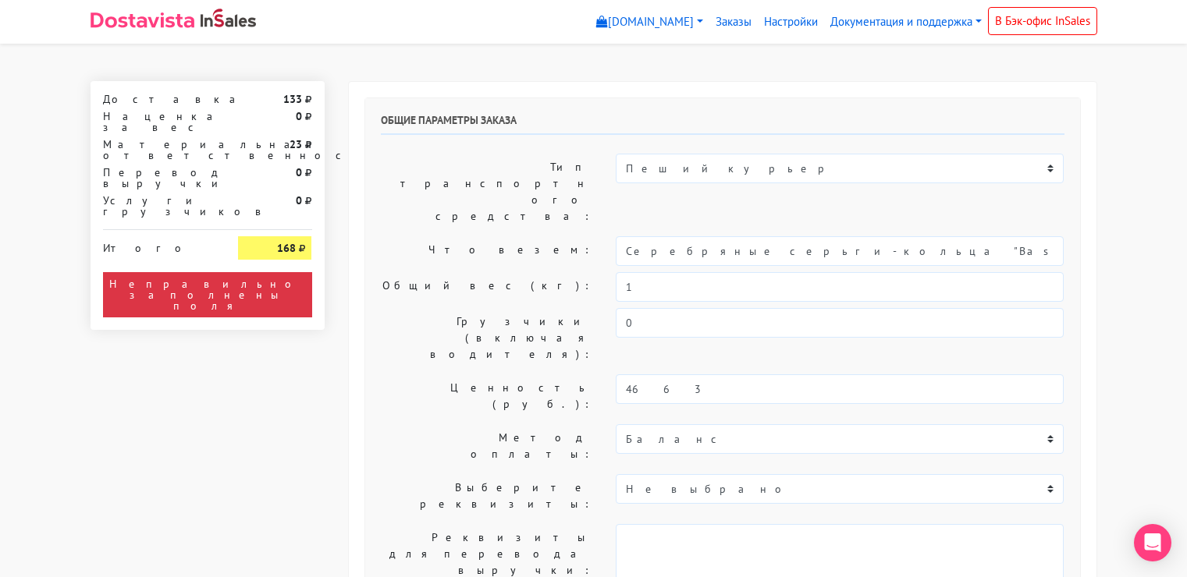
select select "11:00"
select select "21:00"
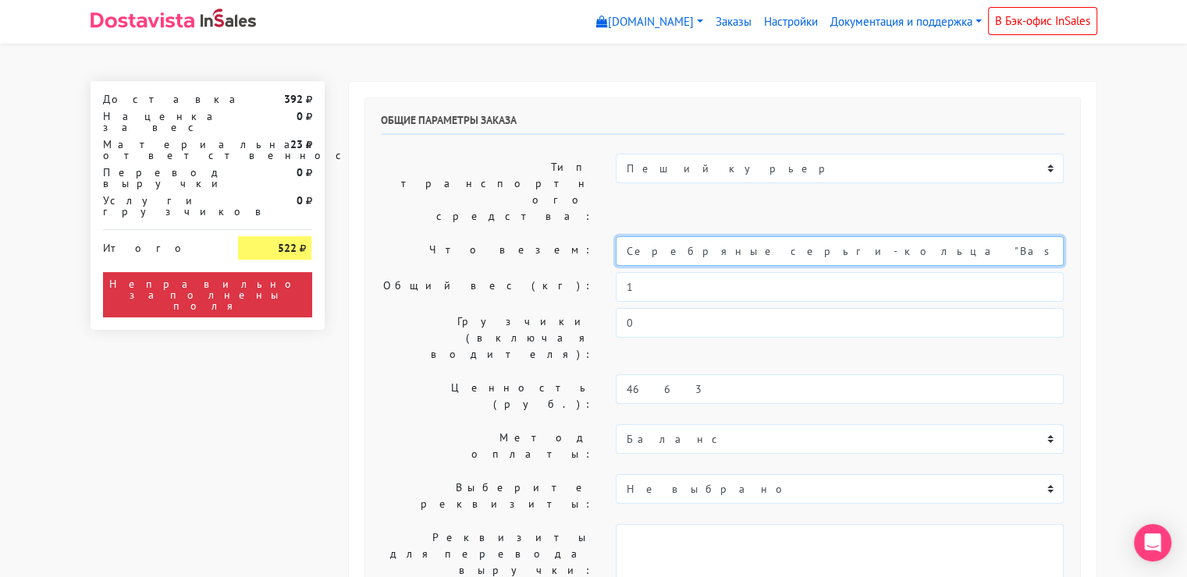
click at [723, 236] on input "Серебряные серьги-кольца "Base", 20 мм" at bounding box center [840, 251] width 448 height 30
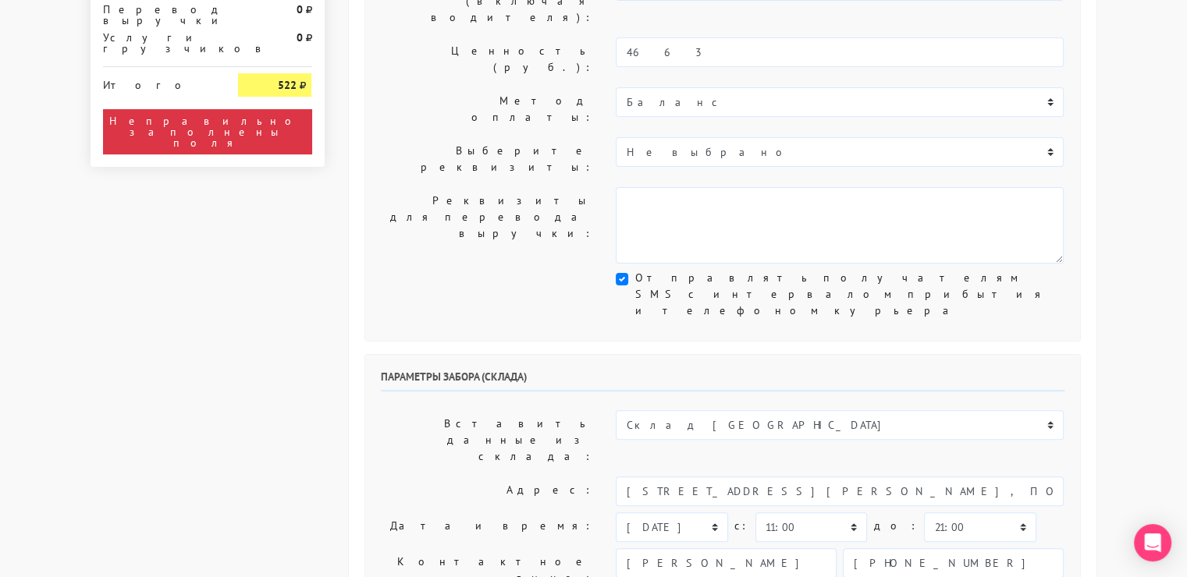
scroll to position [340, 0]
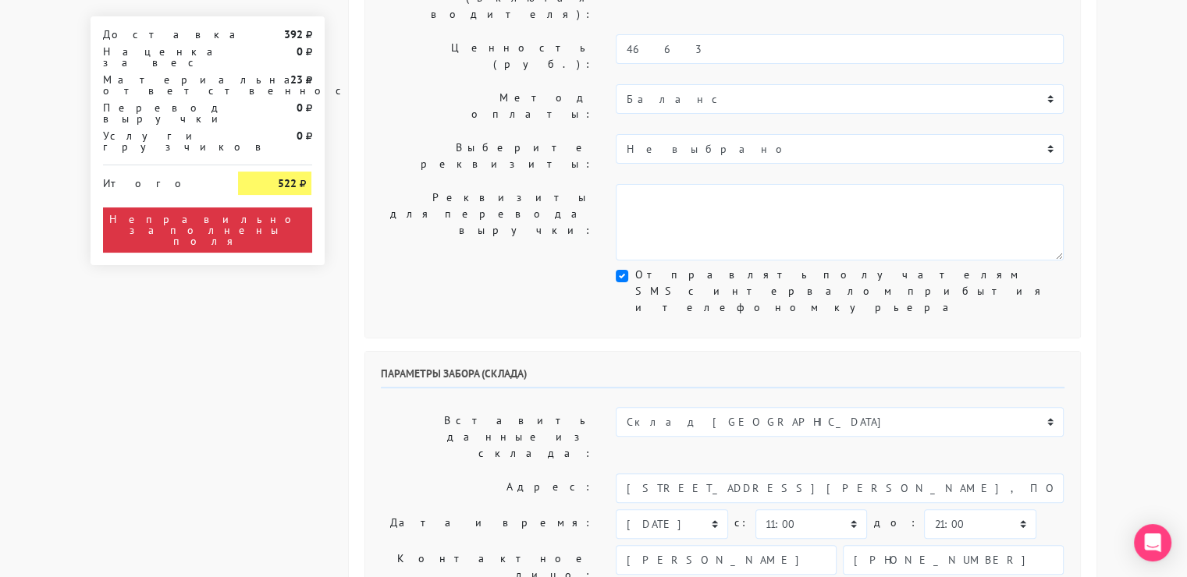
type input "украшения"
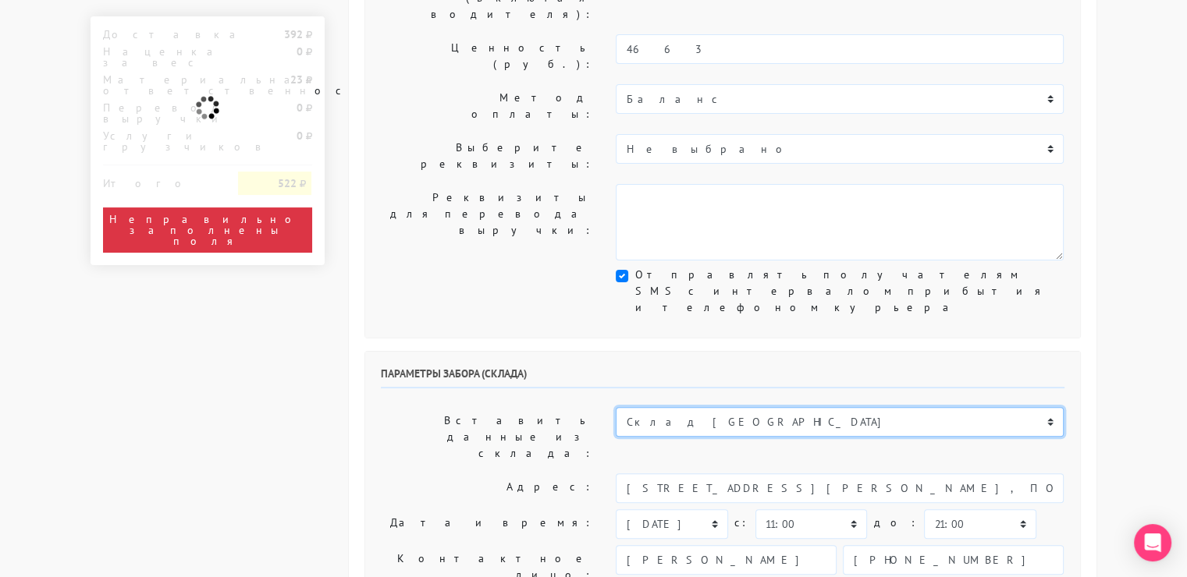
click at [700, 407] on select "Склад [GEOGRAPHIC_DATA] Склад [GEOGRAPHIC_DATA] [GEOGRAPHIC_DATA][PERSON_NAME] …" at bounding box center [840, 422] width 448 height 30
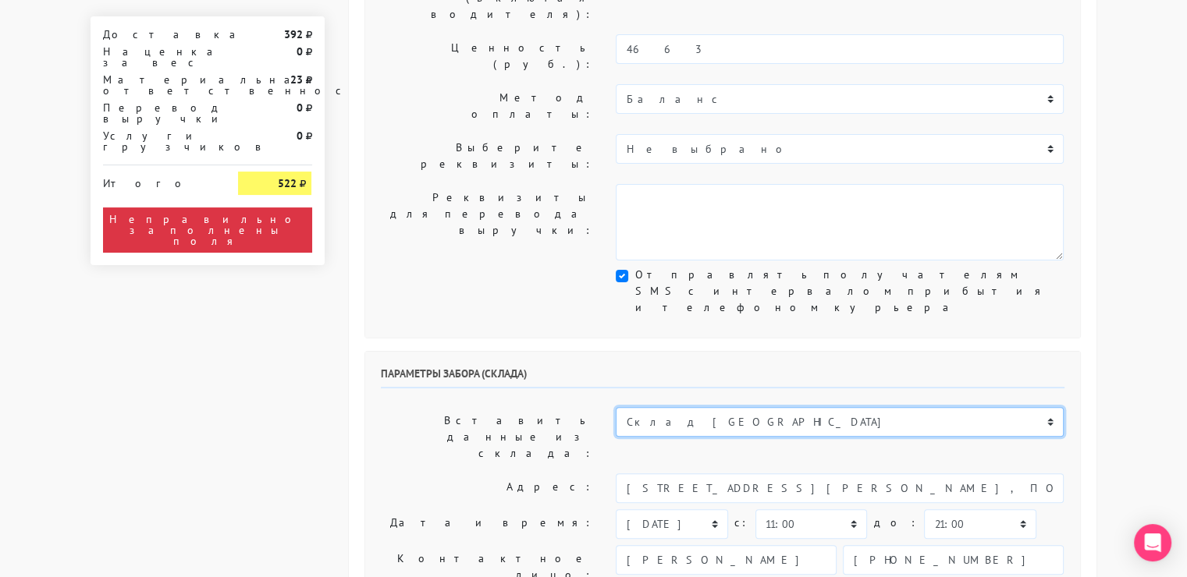
select select "1019"
click at [616, 407] on select "Склад [GEOGRAPHIC_DATA] Склад [GEOGRAPHIC_DATA] [GEOGRAPHIC_DATA][PERSON_NAME] …" at bounding box center [840, 422] width 448 height 30
type input "[STREET_ADDRESS][PERSON_NAME]"
type input "89251806702"
type textarea "Магазин серебряных украшений SBLESKOM (вход со стороны [GEOGRAPHIC_DATA])"
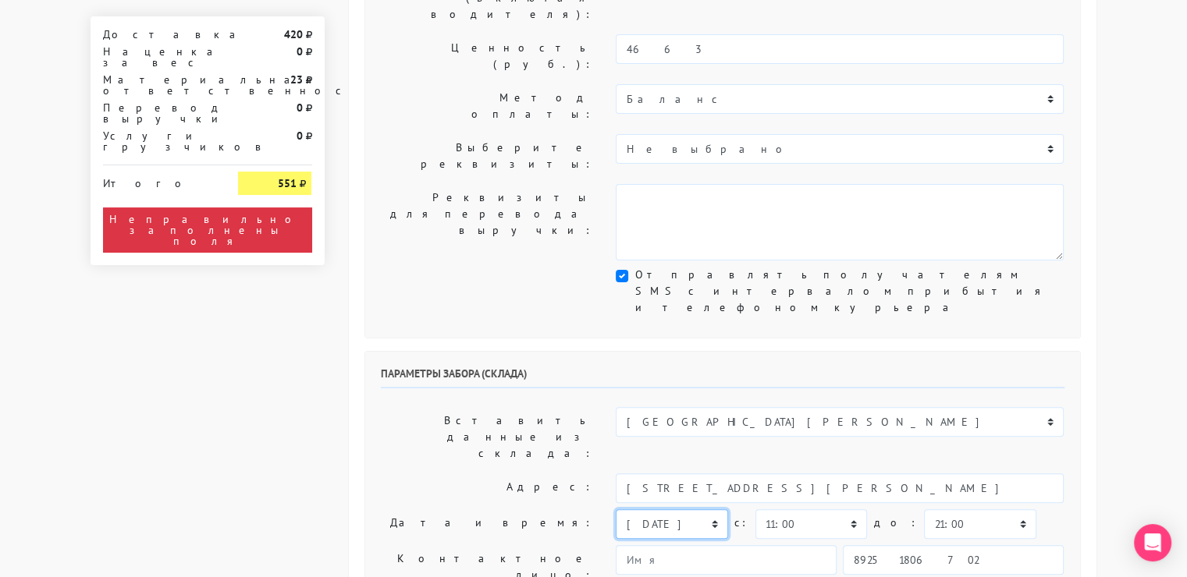
click at [706, 509] on select "[DATE] [DATE] [DATE] [DATE] [DATE] [DATE] [DATE] [DATE] [DATE]" at bounding box center [672, 524] width 112 height 30
select select "[DATE]"
click at [616, 509] on select "[DATE] [DATE] [DATE] [DATE] [DATE] [DATE] [DATE] [DATE] [DATE]" at bounding box center [672, 524] width 112 height 30
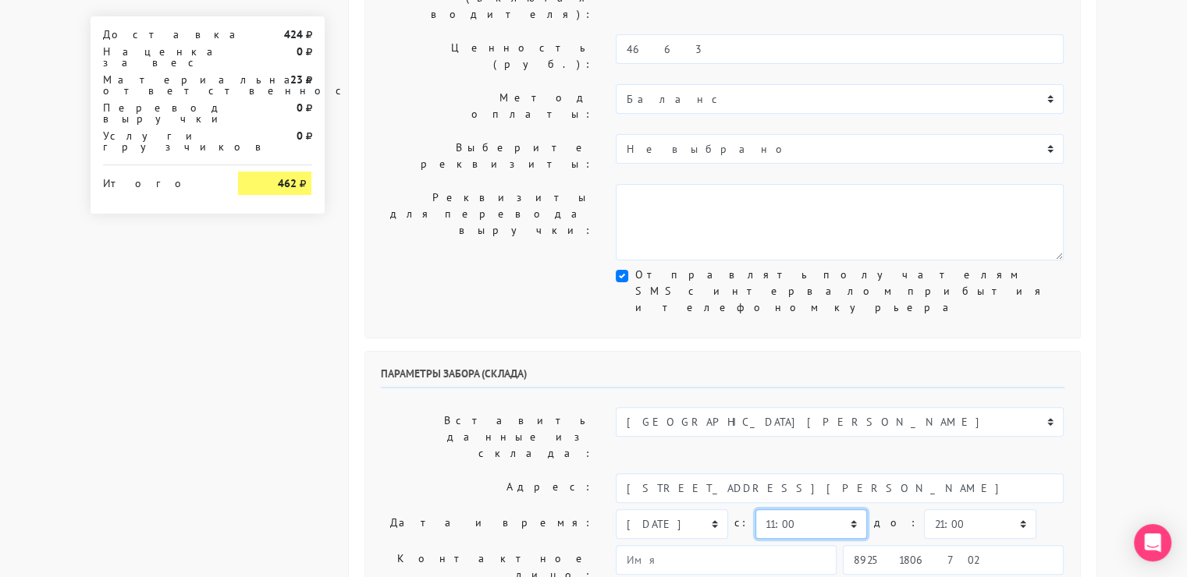
click at [829, 509] on select "00:00 00:30 01:00 01:30 02:00 02:30 03:00 03:30 04:00 04:30 05:00 05:30 06:00 0…" at bounding box center [811, 524] width 112 height 30
select select "10:30"
click at [755, 509] on select "00:00 00:30 01:00 01:30 02:00 02:30 03:00 03:30 04:00 04:30 05:00 05:30 06:00 0…" at bounding box center [811, 524] width 112 height 30
click at [949, 509] on select "00:00 00:30 01:00 01:30 02:00 02:30 03:00 03:30 04:00 04:30 05:00 05:30 06:00 0…" at bounding box center [980, 524] width 112 height 30
select select "11:00"
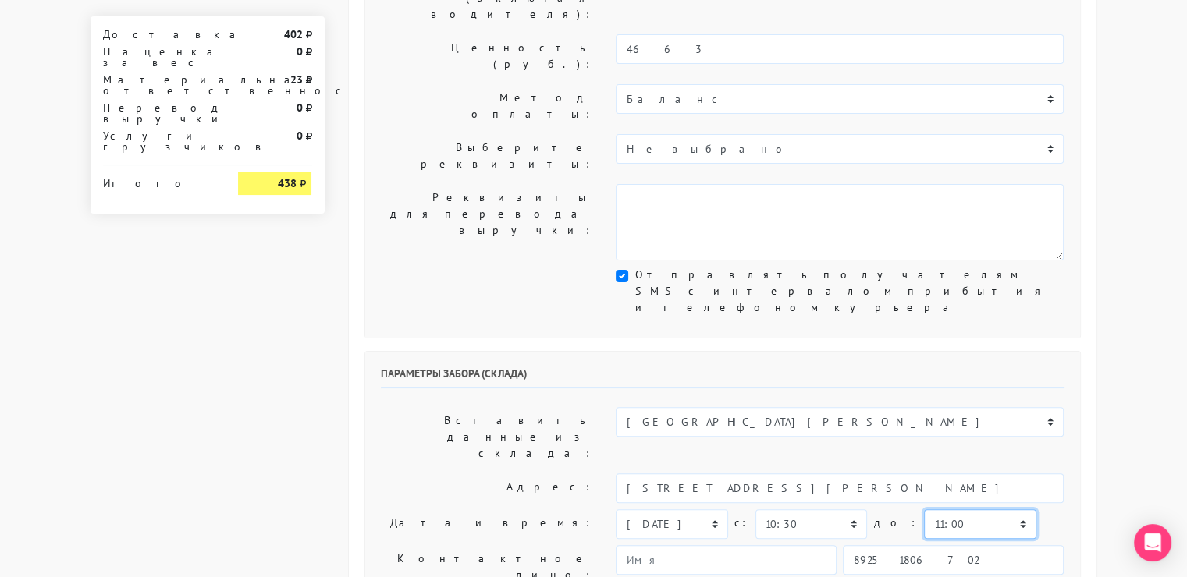
click at [924, 509] on select "00:00 00:30 01:00 01:30 02:00 02:30 03:00 03:30 04:00 04:30 05:00 05:30 06:00 0…" at bounding box center [980, 524] width 112 height 30
click at [1056, 509] on div "[DATE] [DATE] [DATE] [DATE] [DATE] [DATE] [DATE] [DATE] [DATE] [DATE] c:" at bounding box center [840, 524] width 448 height 30
click at [980, 545] on input "89251806702" at bounding box center [953, 560] width 221 height 30
type input "9234448187"
type input "[PERSON_NAME]"
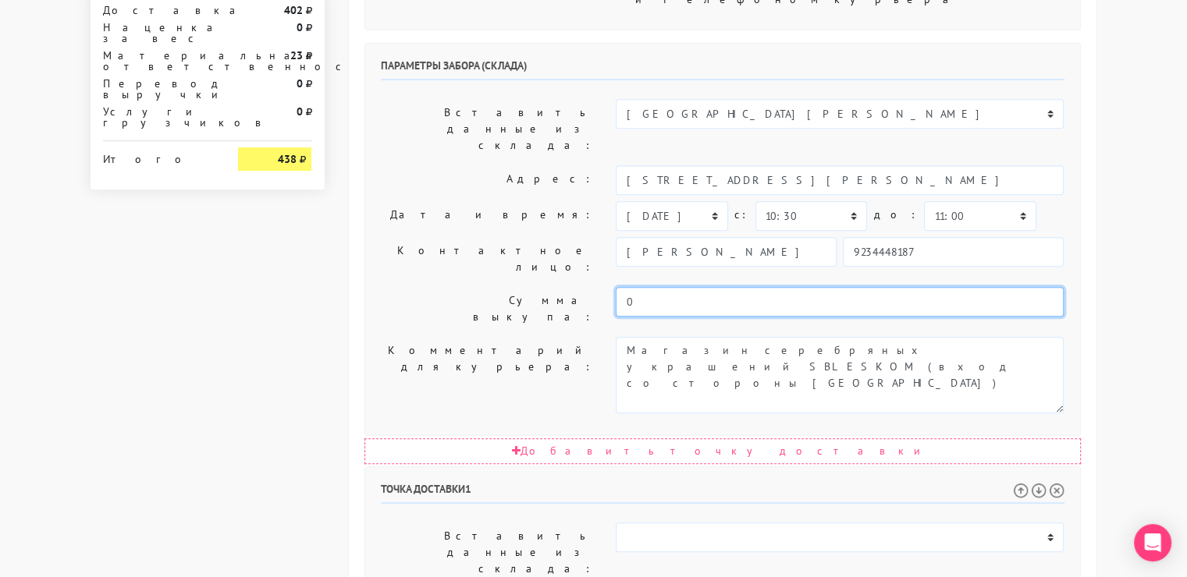
scroll to position [649, 0]
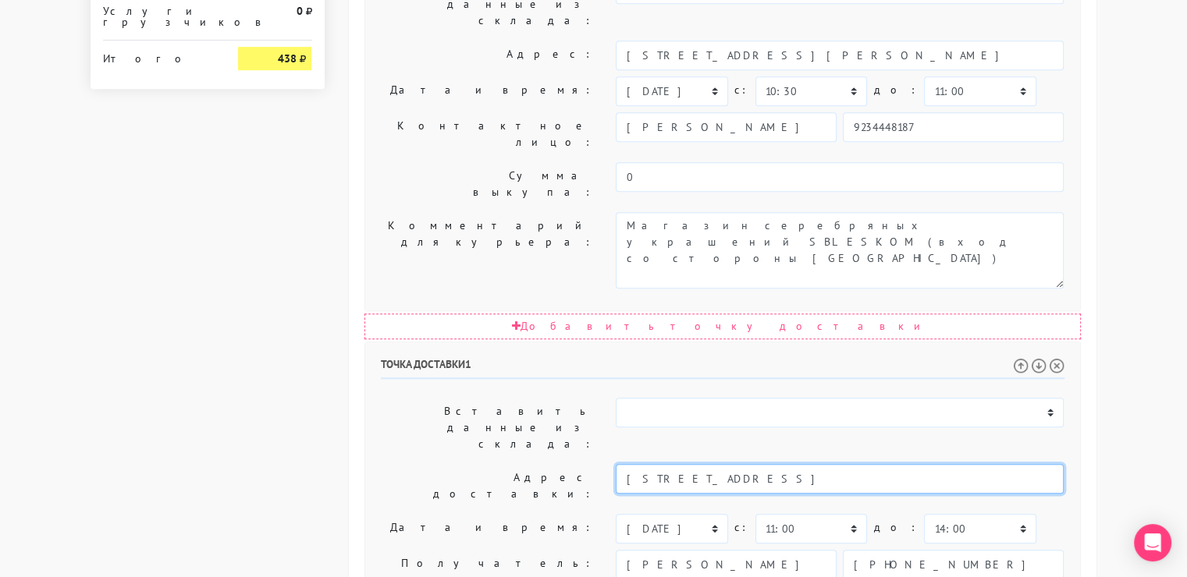
scroll to position [858, 0]
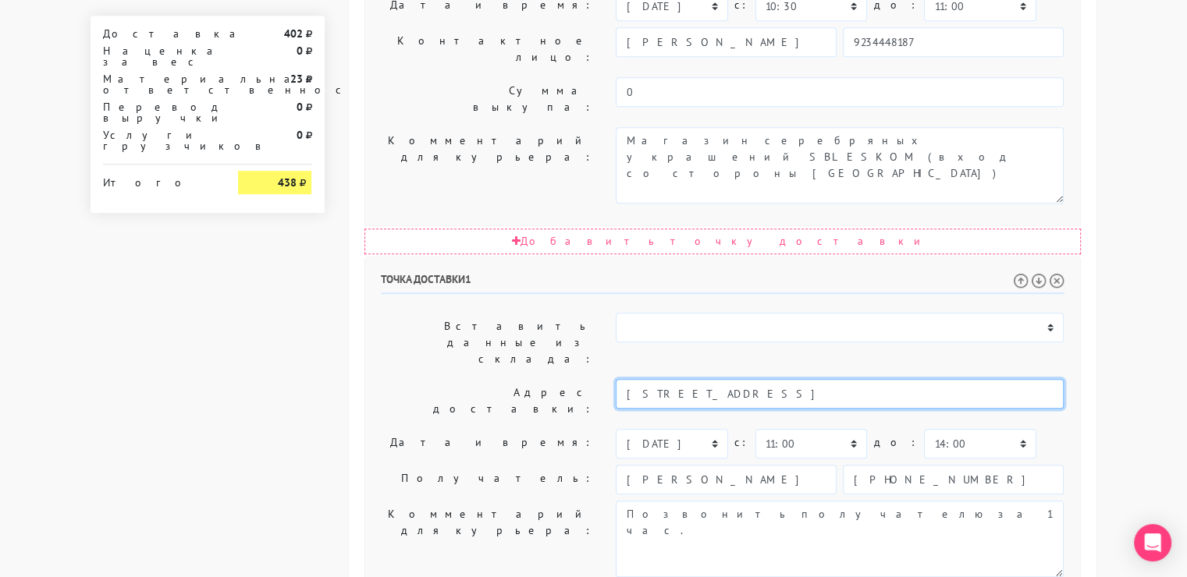
type input "[STREET_ADDRESS]"
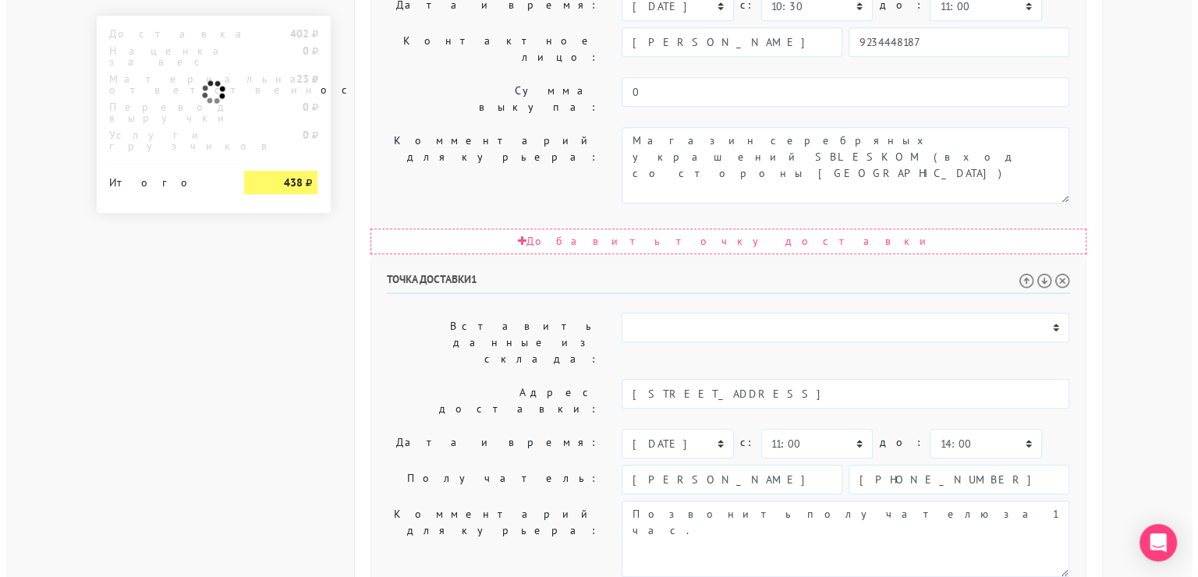
scroll to position [0, 0]
